Goal: Browse casually: Explore the website without a specific task or goal

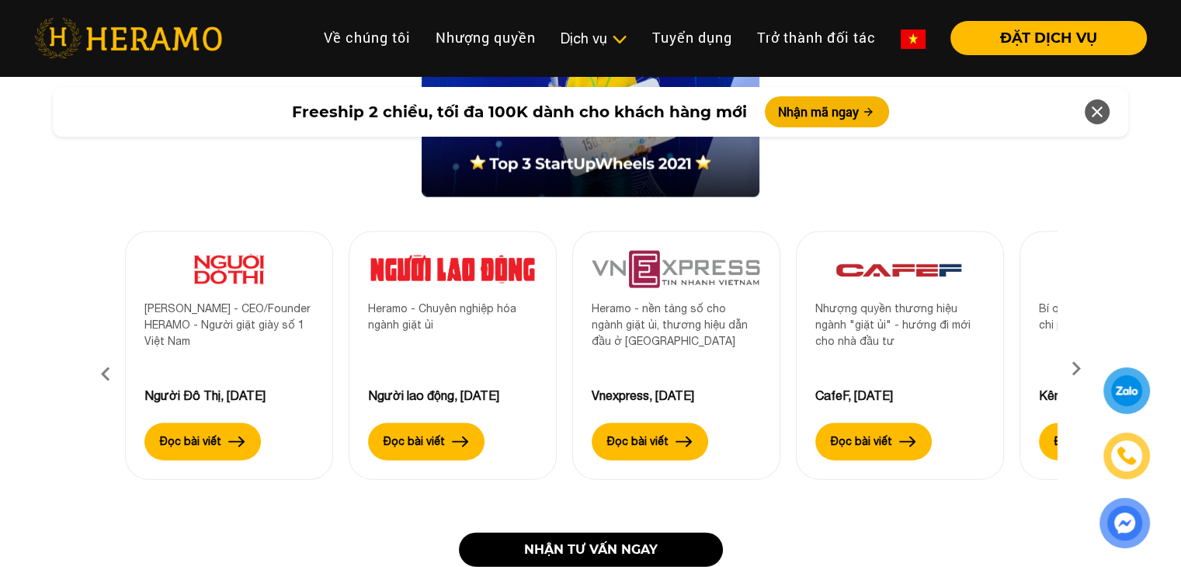
scroll to position [3261, 0]
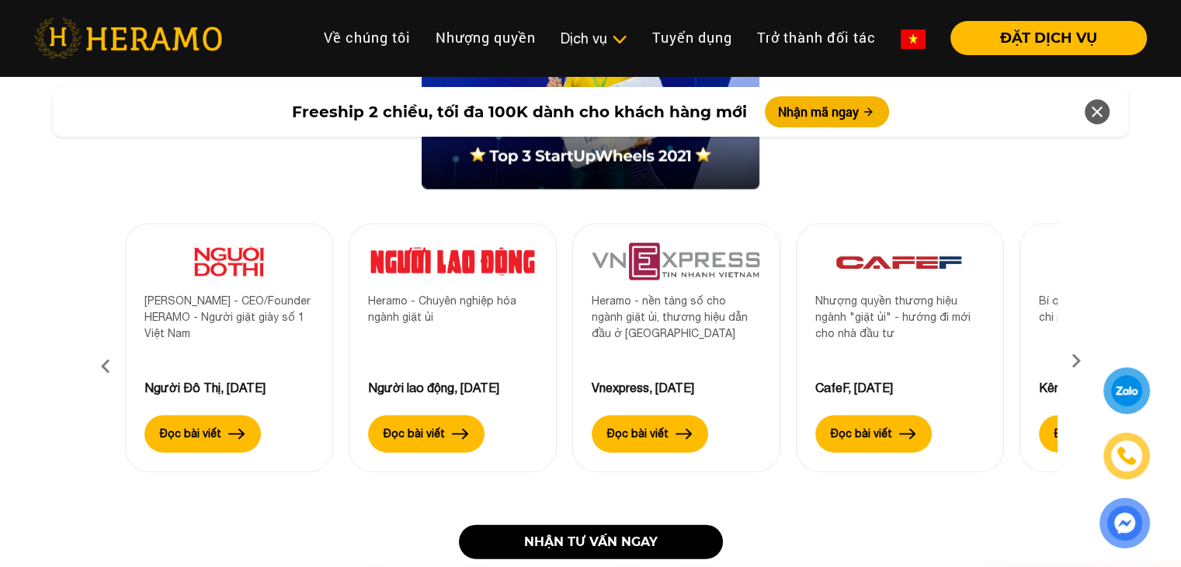
click at [1070, 361] on icon at bounding box center [1076, 366] width 28 height 10
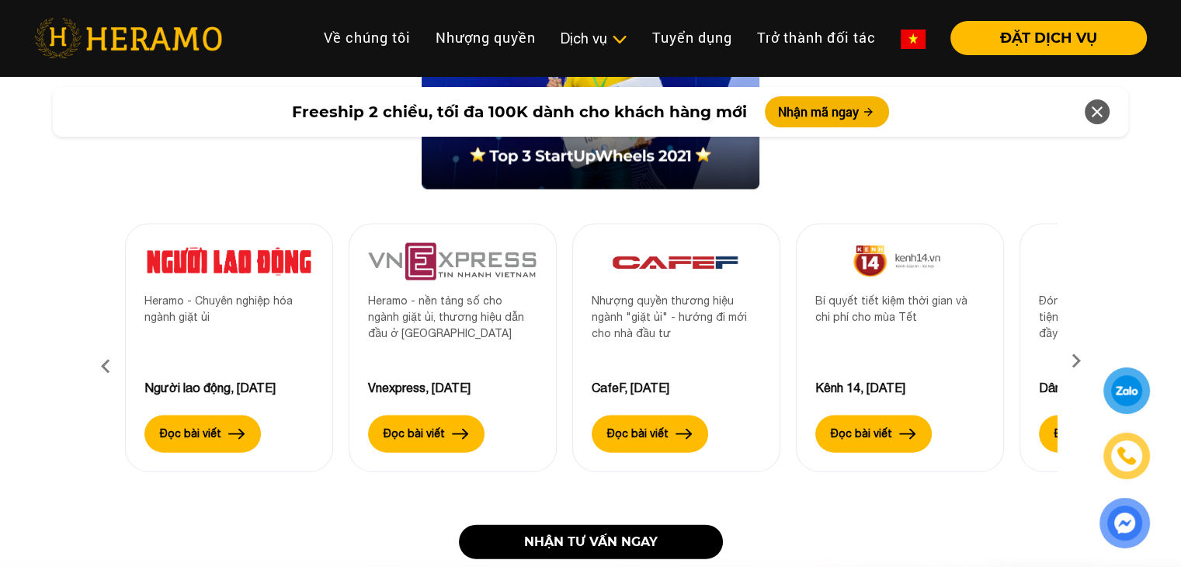
click at [1070, 361] on icon at bounding box center [1076, 366] width 28 height 10
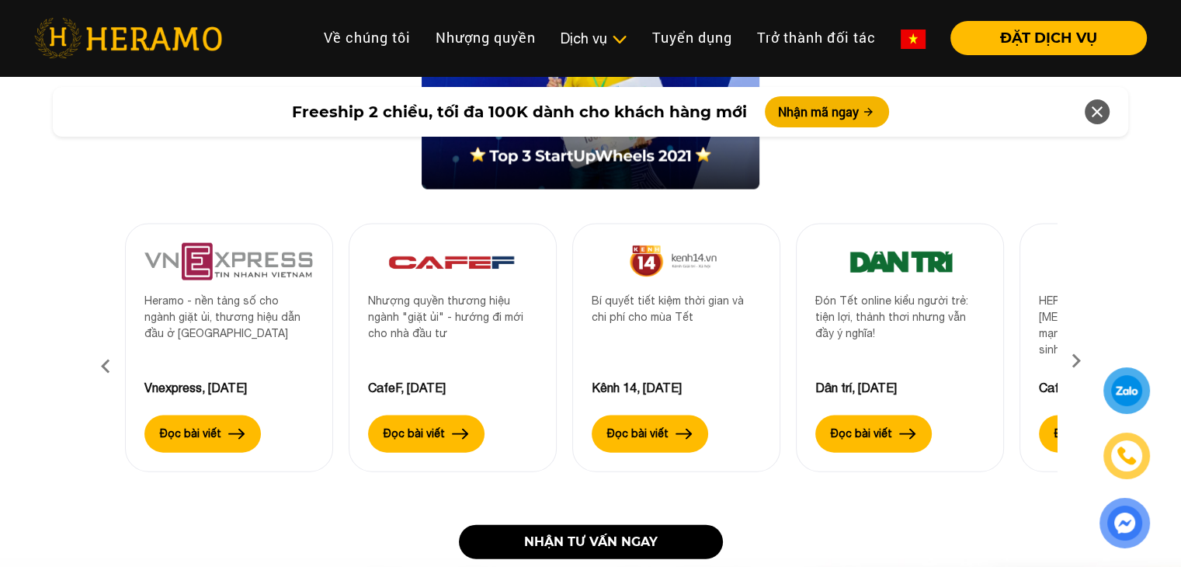
click at [1070, 361] on icon at bounding box center [1076, 366] width 28 height 10
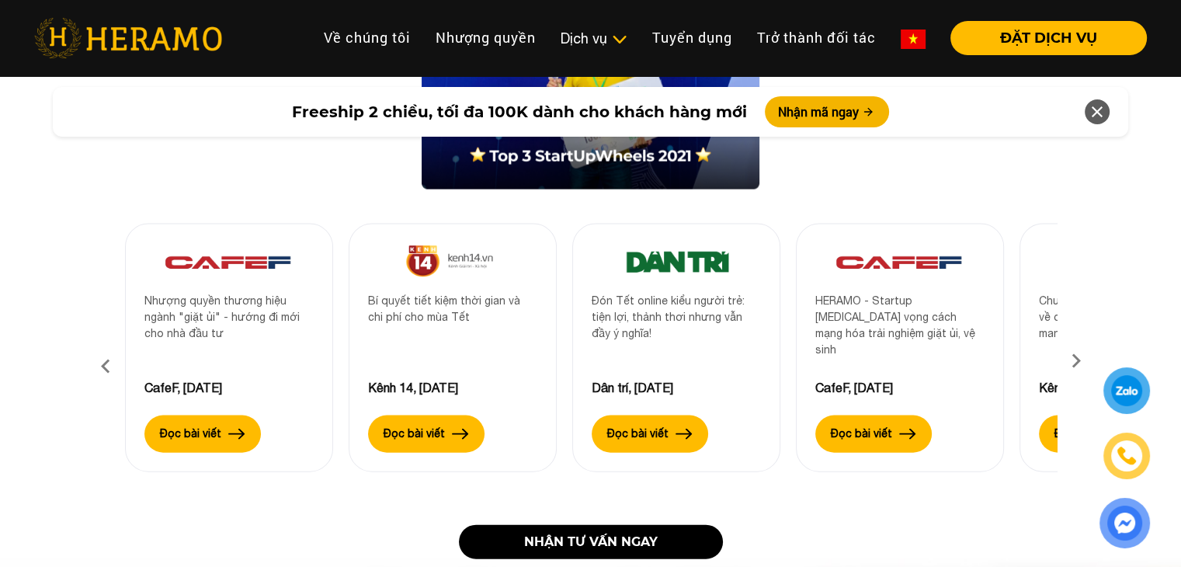
click at [1070, 361] on icon at bounding box center [1076, 366] width 28 height 10
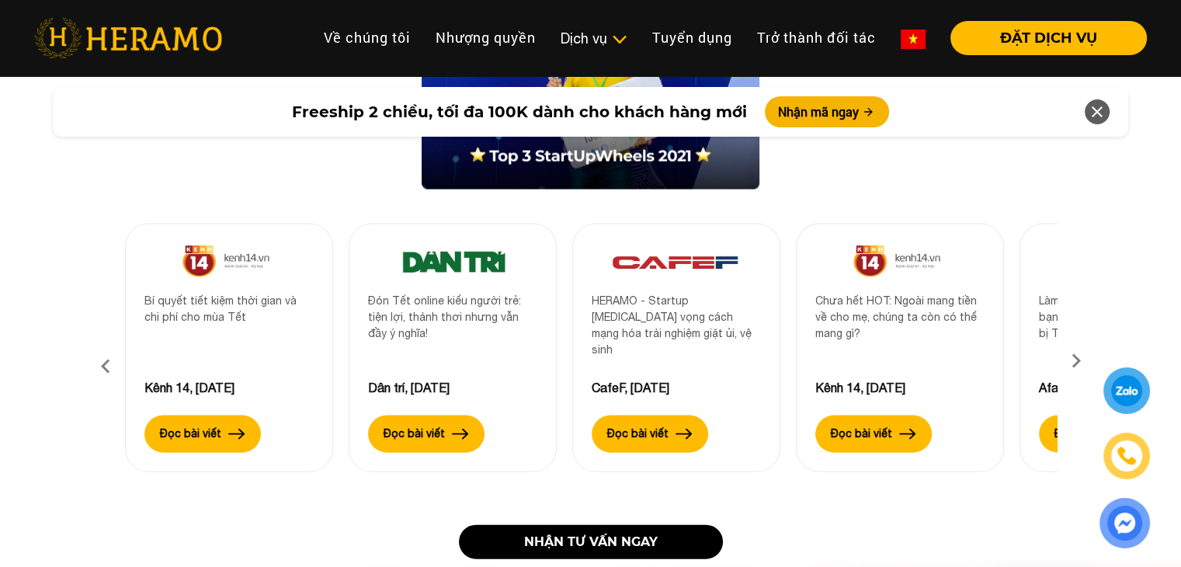
click at [1070, 361] on icon at bounding box center [1076, 366] width 28 height 10
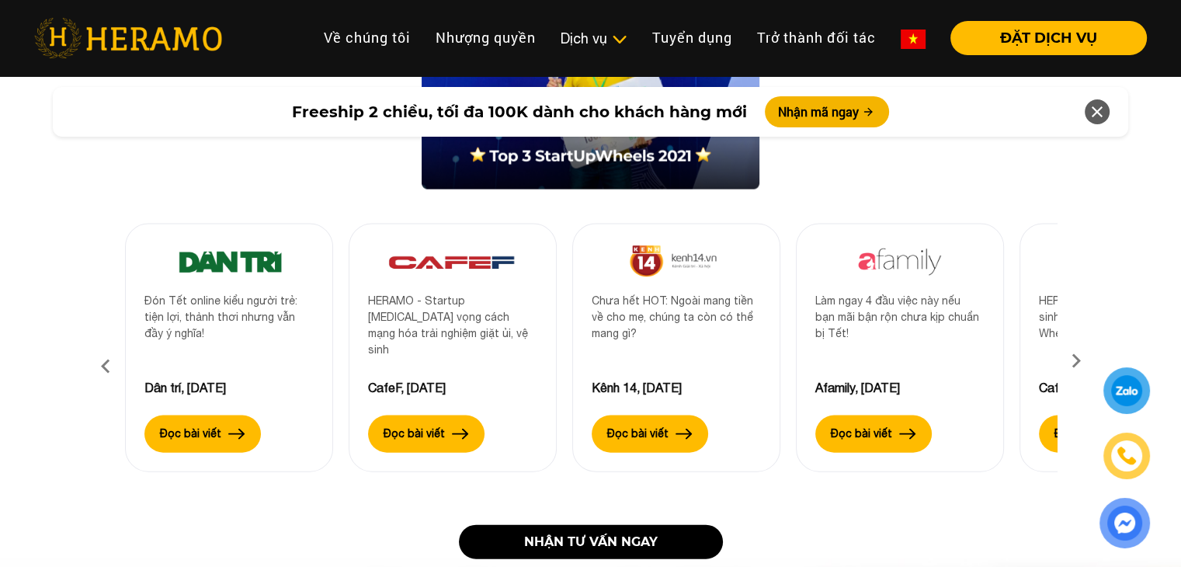
click at [1070, 361] on icon at bounding box center [1076, 366] width 28 height 10
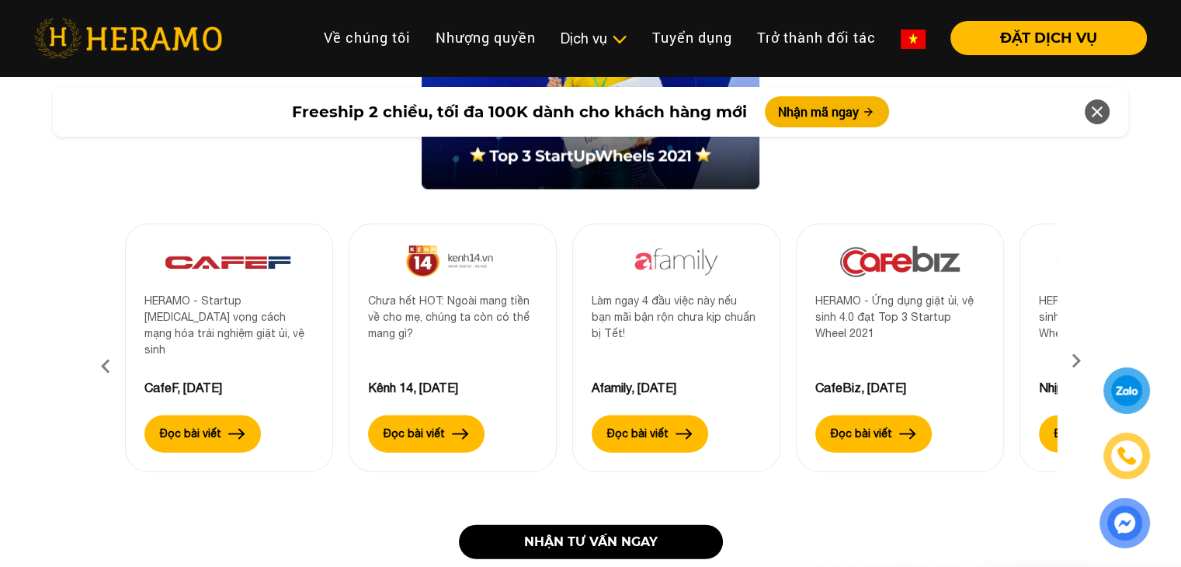
click at [1070, 361] on icon at bounding box center [1076, 366] width 28 height 10
